Goal: Transaction & Acquisition: Purchase product/service

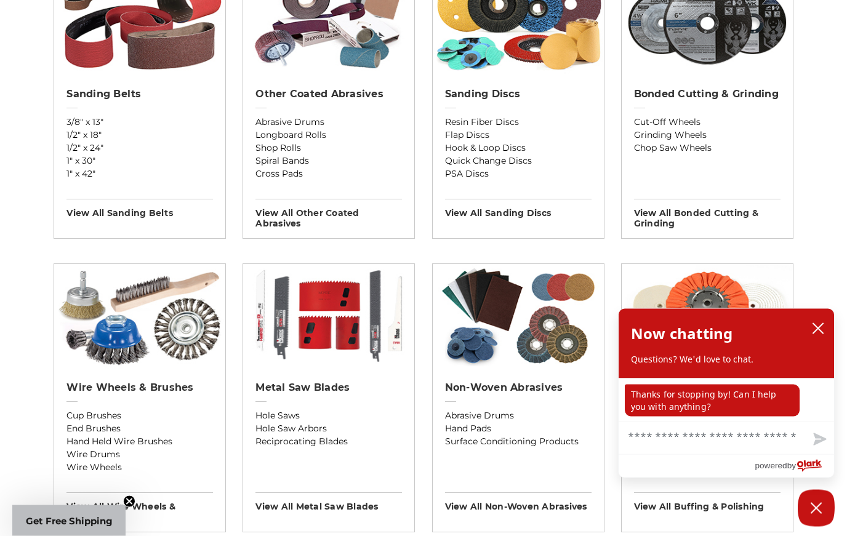
scroll to position [496, 0]
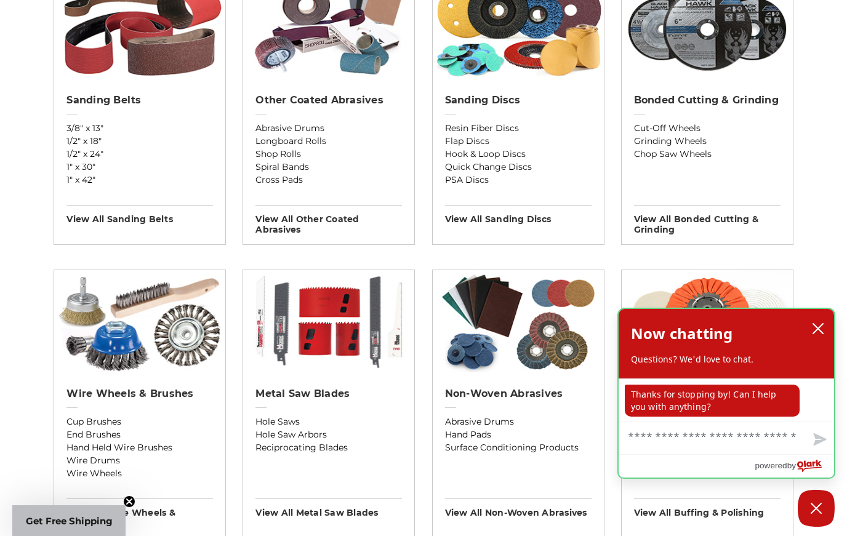
click at [812, 316] on div "Now chatting Questions? We'd love to chat." at bounding box center [726, 344] width 215 height 70
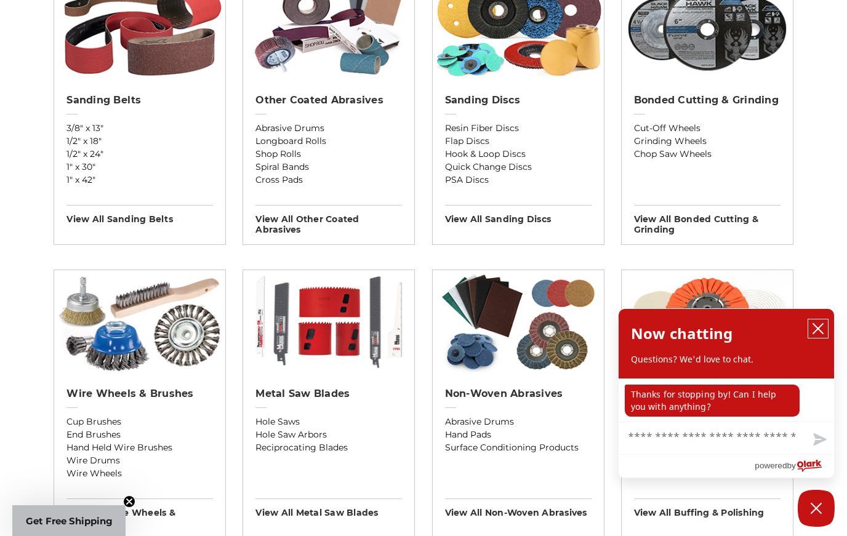
click at [814, 322] on button "close chatbox" at bounding box center [818, 329] width 20 height 18
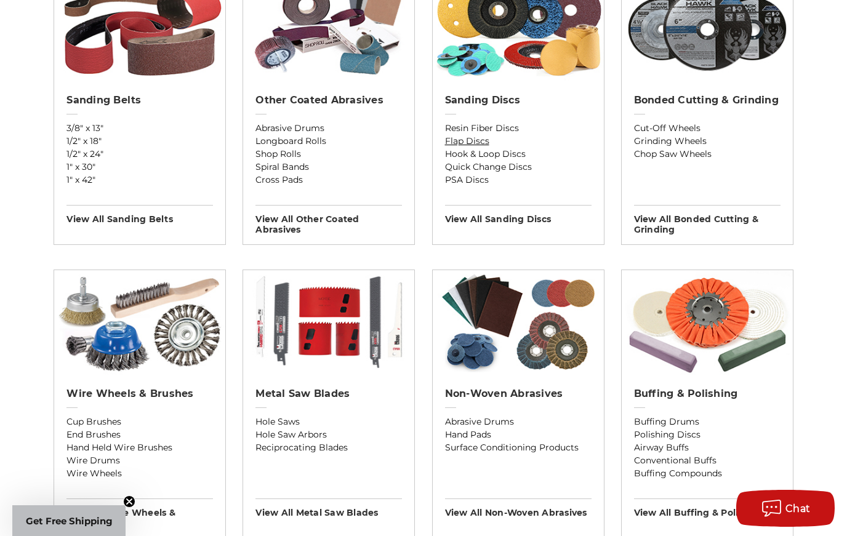
click at [486, 139] on link "Flap Discs" at bounding box center [518, 141] width 147 height 13
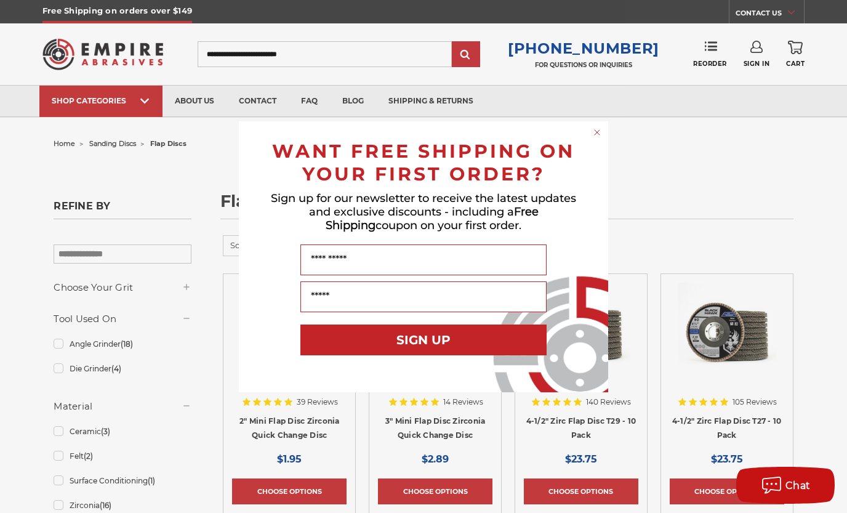
click at [595, 135] on circle "Close dialog" at bounding box center [598, 132] width 12 height 12
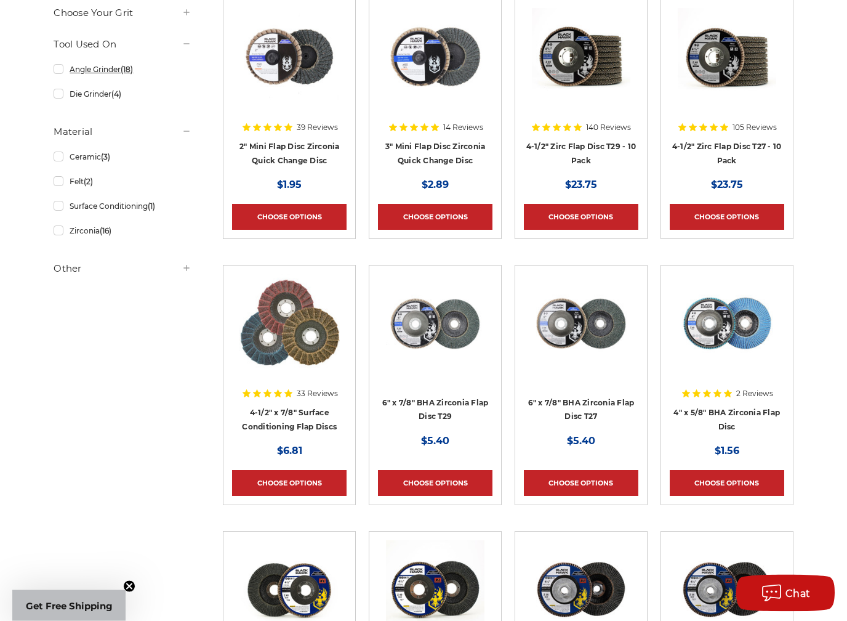
scroll to position [248, 0]
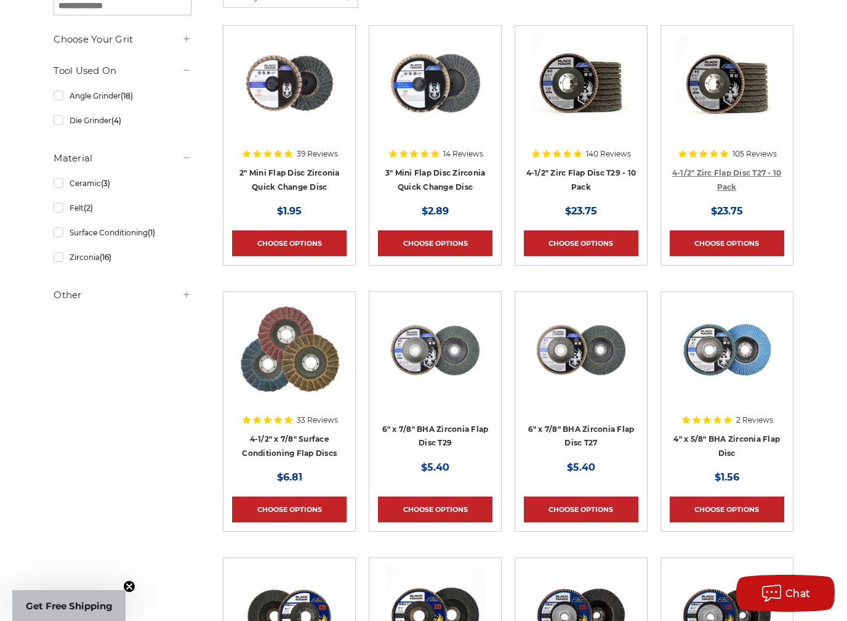
click at [737, 168] on link "4-1/2" Zirc Flap Disc T27 - 10 Pack" at bounding box center [727, 179] width 110 height 23
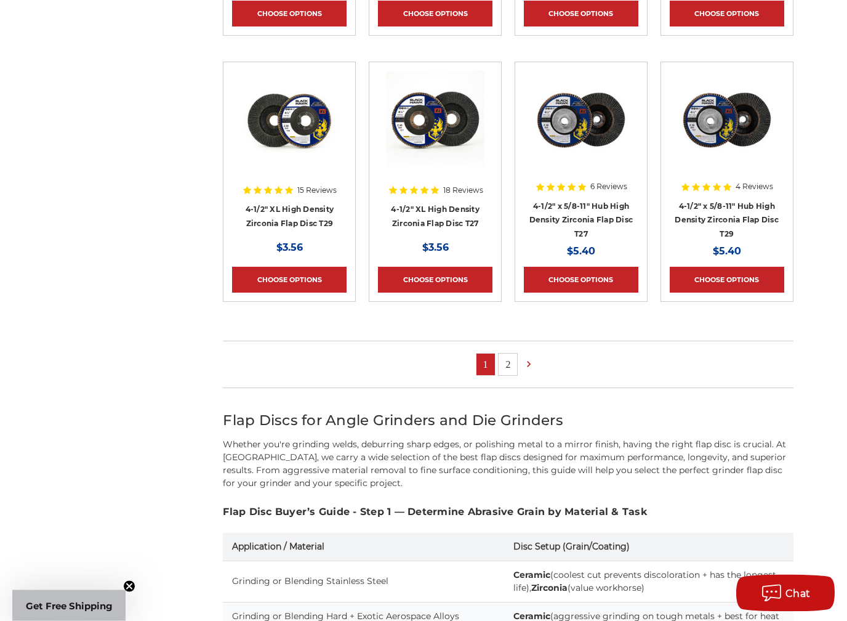
scroll to position [744, 0]
click at [510, 366] on link "2" at bounding box center [508, 364] width 18 height 22
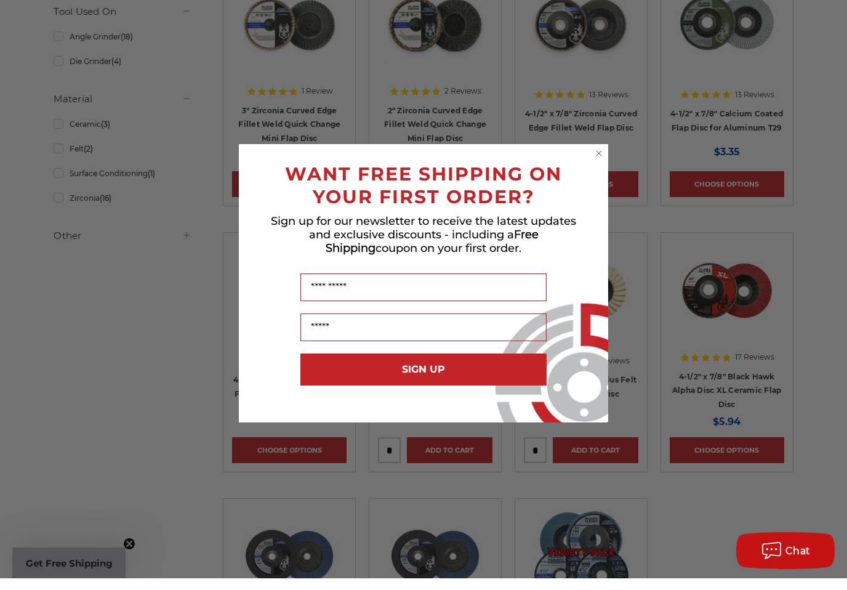
scroll to position [304, 0]
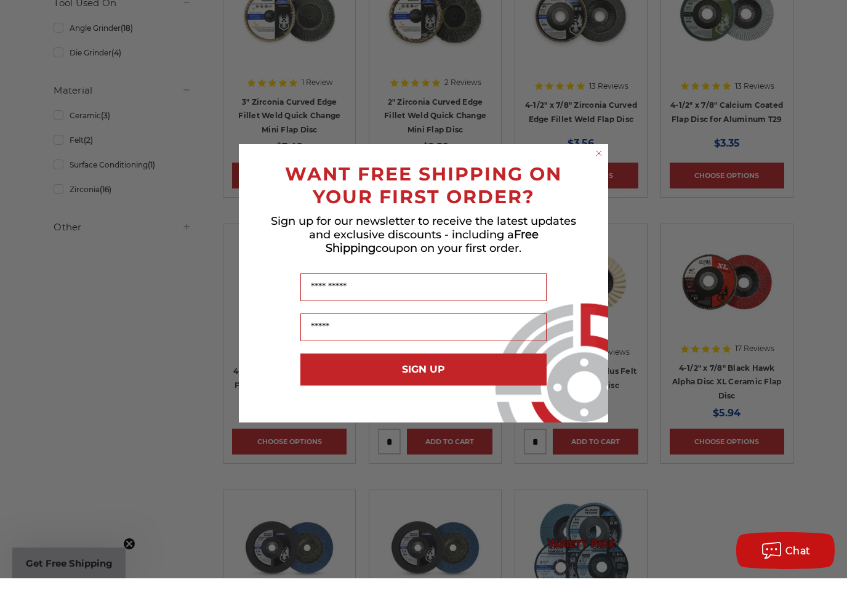
click at [598, 159] on circle "Close dialog" at bounding box center [600, 165] width 12 height 12
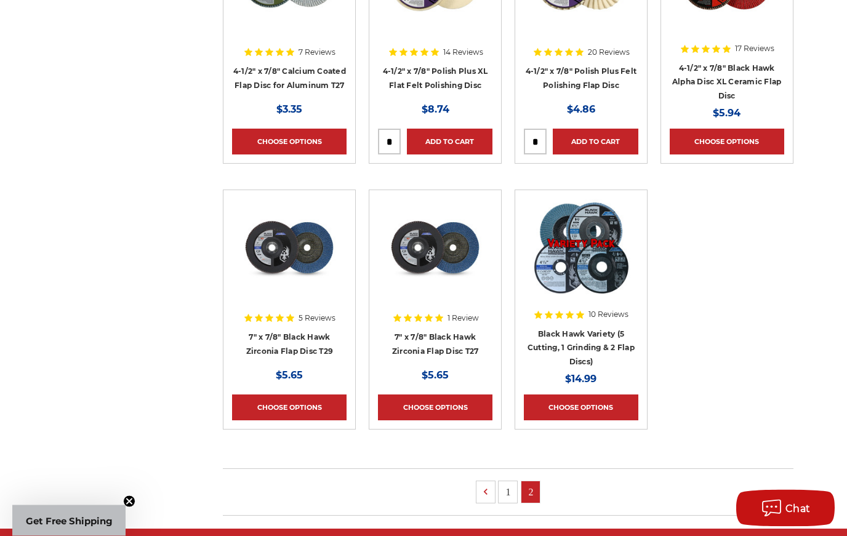
scroll to position [682, 0]
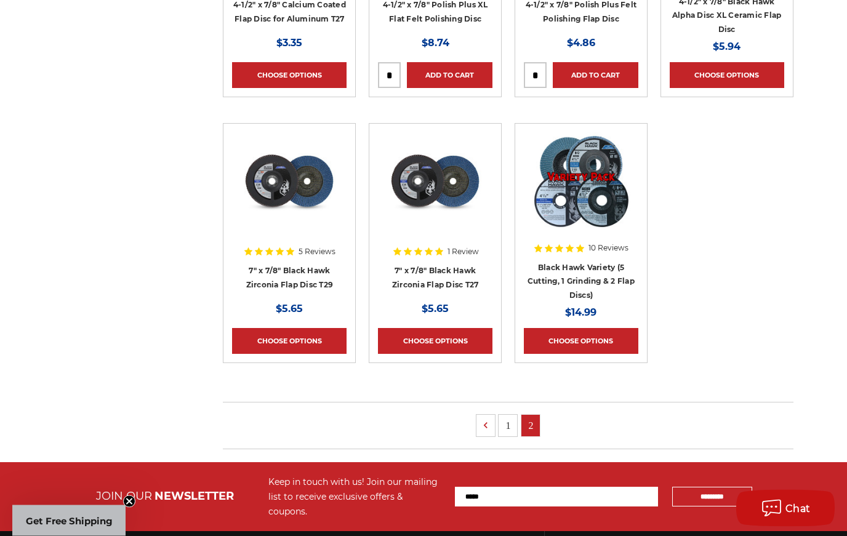
click at [513, 418] on link "1" at bounding box center [508, 427] width 18 height 22
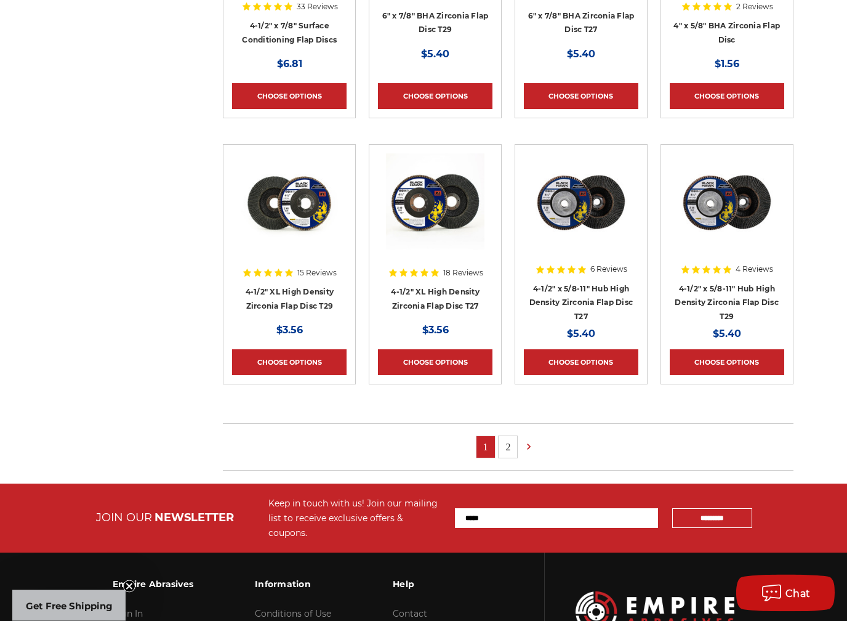
scroll to position [661, 0]
click at [593, 299] on link "4-1/2" x 5/8-11" Hub High Density Zirconia Flap Disc T27" at bounding box center [581, 302] width 104 height 37
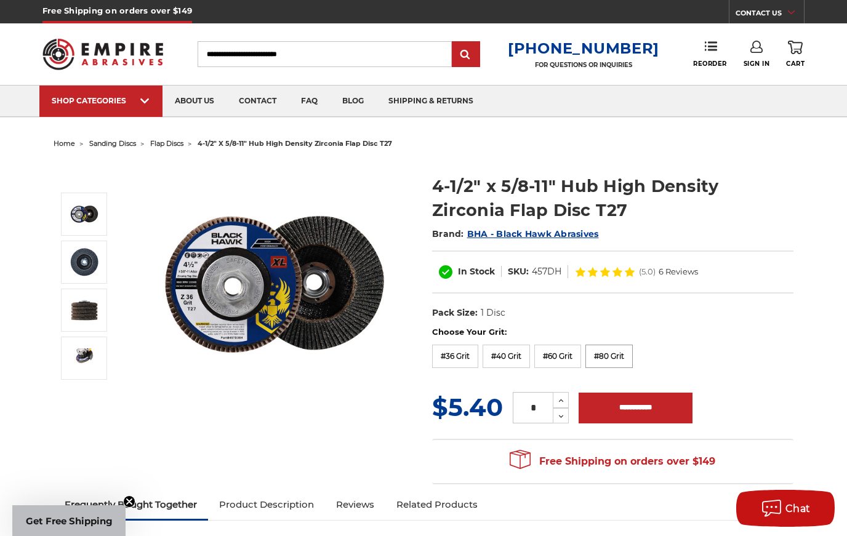
click at [619, 355] on label "#80 Grit" at bounding box center [609, 356] width 47 height 23
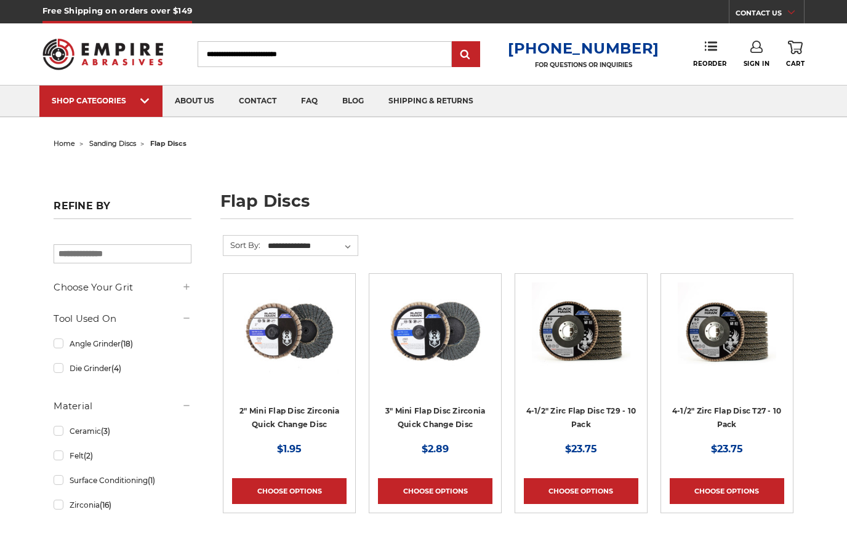
scroll to position [696, 0]
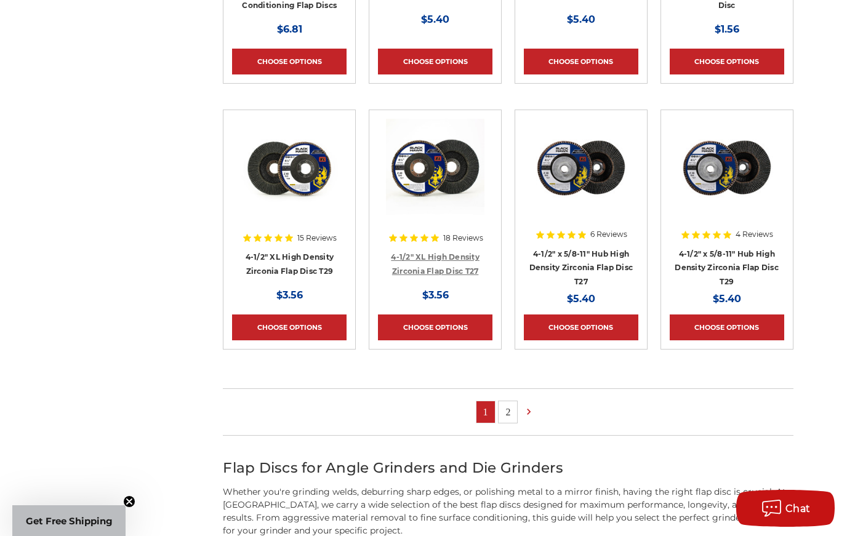
click at [449, 268] on link "4-1/2" XL High Density Zirconia Flap Disc T27" at bounding box center [435, 263] width 89 height 23
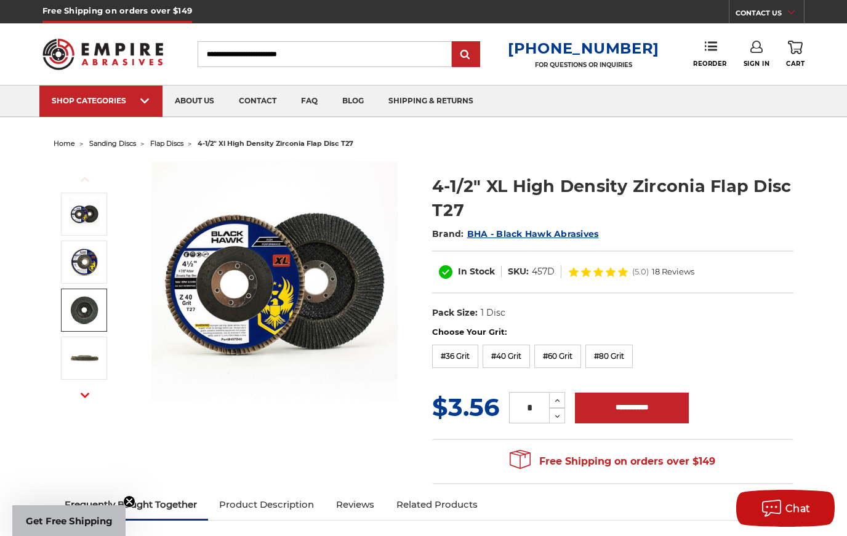
click at [92, 314] on img at bounding box center [84, 310] width 31 height 31
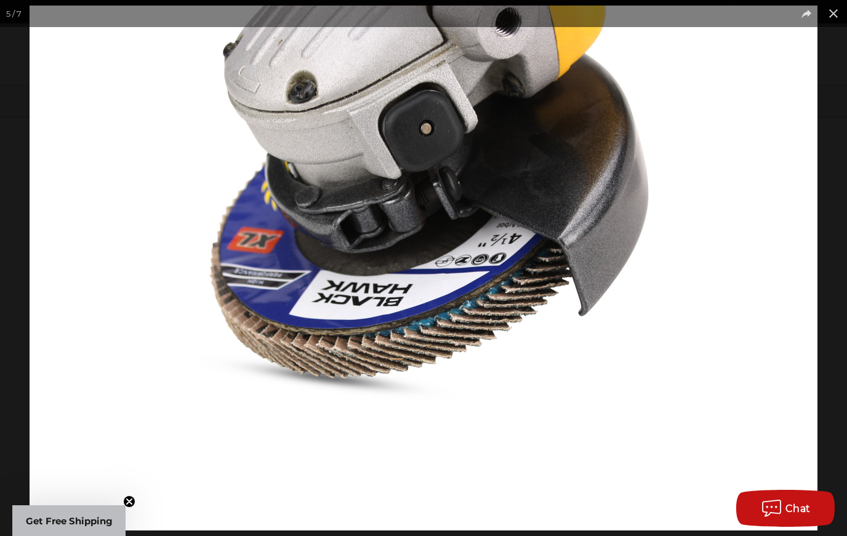
click at [831, 8] on button at bounding box center [833, 13] width 27 height 27
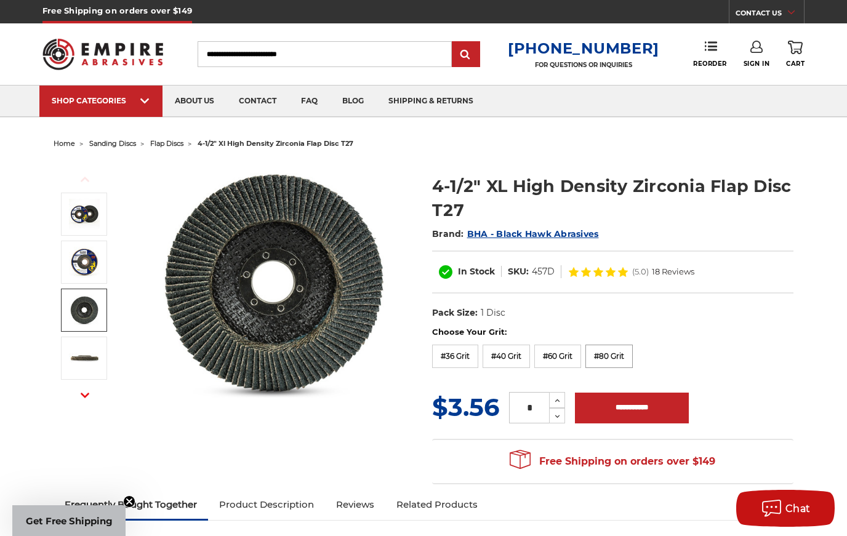
click at [621, 352] on label "#80 Grit" at bounding box center [609, 356] width 47 height 23
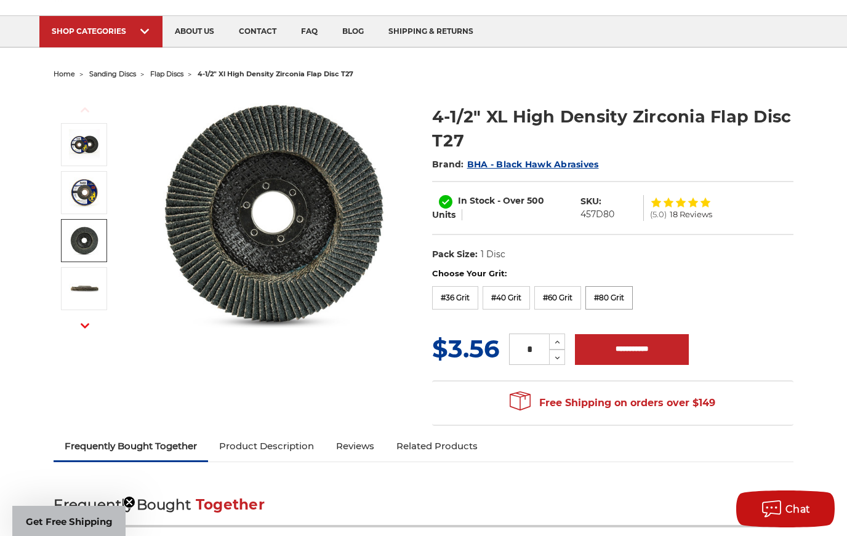
scroll to position [50, 0]
